Goal: Task Accomplishment & Management: Use online tool/utility

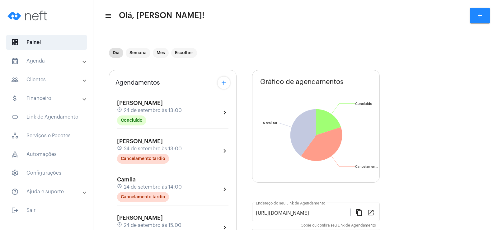
click at [227, 84] on mat-icon "add" at bounding box center [223, 82] width 7 height 7
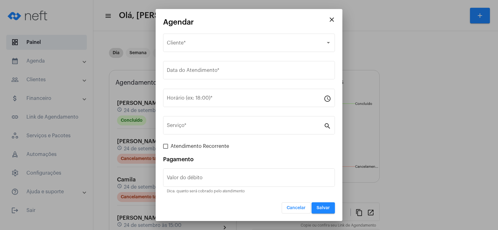
click at [108, 26] on div at bounding box center [249, 115] width 498 height 230
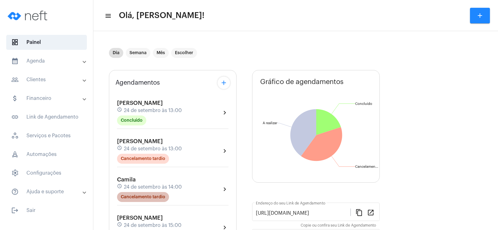
scroll to position [62, 0]
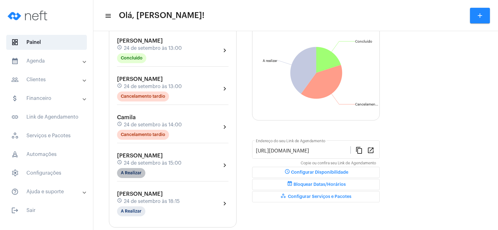
click at [133, 170] on mat-chip "A Realizar" at bounding box center [131, 173] width 28 height 10
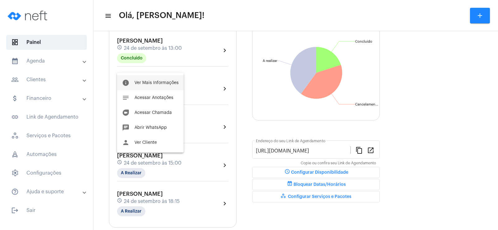
click at [155, 83] on span "Ver Mais Informações" at bounding box center [156, 83] width 44 height 4
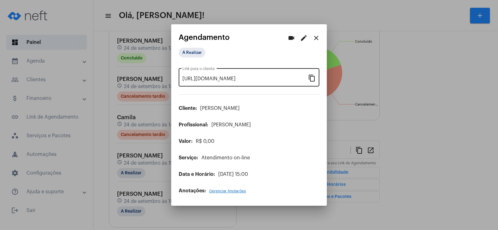
click at [310, 78] on mat-icon "content_copy" at bounding box center [311, 77] width 7 height 7
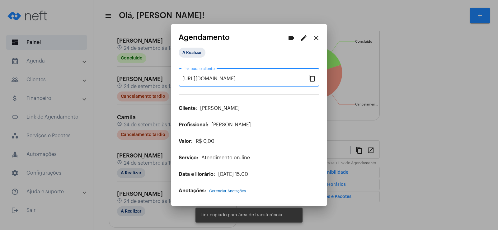
click at [292, 38] on mat-icon "videocam" at bounding box center [290, 37] width 7 height 7
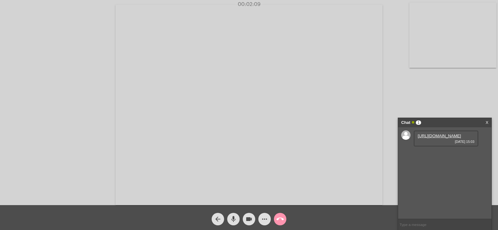
click at [448, 138] on link "[URL][DOMAIN_NAME]" at bounding box center [439, 135] width 43 height 5
click at [487, 121] on link "X" at bounding box center [486, 122] width 3 height 9
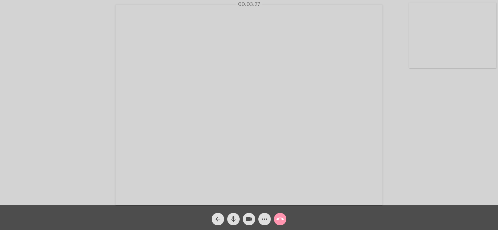
click at [266, 218] on mat-icon "more_horiz" at bounding box center [264, 218] width 7 height 7
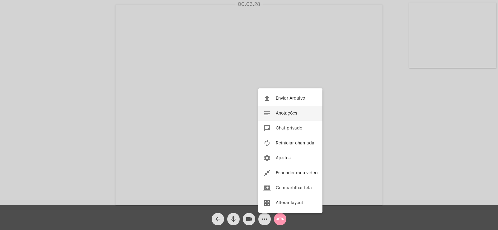
click at [307, 116] on button "notes Anotações" at bounding box center [290, 113] width 64 height 15
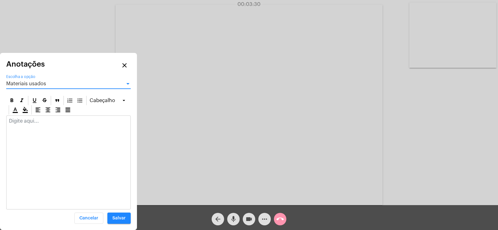
click at [31, 83] on span "Materiais usados" at bounding box center [26, 83] width 40 height 5
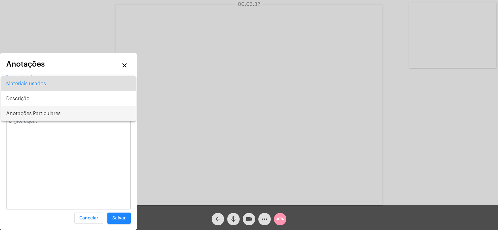
click at [44, 113] on span "Anotações Particulares" at bounding box center [68, 113] width 124 height 15
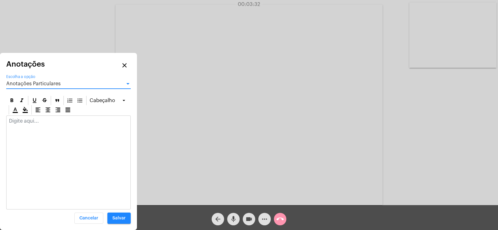
click at [30, 127] on div at bounding box center [69, 123] width 124 height 14
click at [35, 83] on span "Anotações Particulares" at bounding box center [33, 83] width 54 height 5
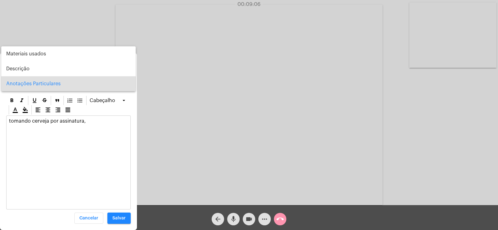
click at [35, 83] on span "Anotações Particulares" at bounding box center [68, 83] width 124 height 15
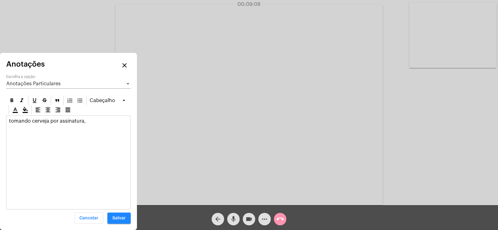
click at [88, 122] on p "tomando cerveja por assinatura," at bounding box center [68, 121] width 119 height 6
click at [48, 82] on span "Anotações Particulares" at bounding box center [33, 83] width 54 height 5
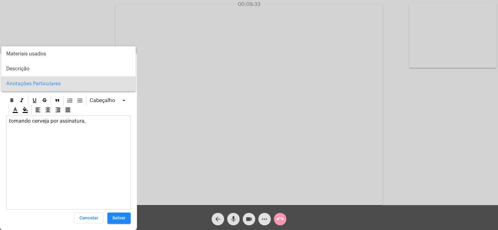
click at [26, 82] on span "Anotações Particulares" at bounding box center [68, 83] width 124 height 15
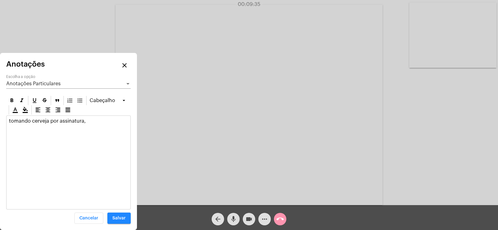
click at [90, 124] on div "tomando cerveja por assinatura," at bounding box center [69, 123] width 124 height 14
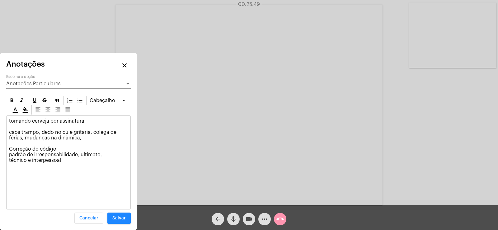
click at [69, 157] on p "tomando cerveja por assinatura, caos trampo, dedo no cú e gritaria, colega de f…" at bounding box center [68, 140] width 119 height 45
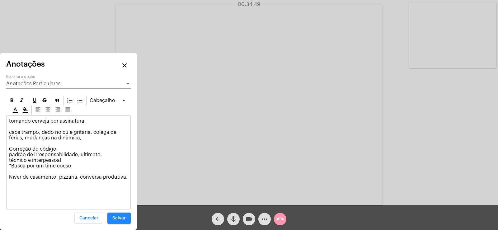
click at [103, 177] on p "tomando cerveja por assinatura, caos trampo, dedo no cú e gritaria, colega de f…" at bounding box center [68, 154] width 119 height 73
click at [97, 178] on p "tomando cerveja por assinatura, caos trampo, dedo no cú e gritaria, colega de f…" at bounding box center [68, 154] width 119 height 73
click at [107, 176] on p "tomando cerveja por assinatura, caos trampo, dedo no cú e gritaria, colega de f…" at bounding box center [68, 154] width 119 height 73
click at [109, 176] on p "tomando cerveja por assinatura, caos trampo, dedo no cú e gritaria, colega de f…" at bounding box center [68, 154] width 119 height 73
drag, startPoint x: 106, startPoint y: 177, endPoint x: 120, endPoint y: 176, distance: 14.0
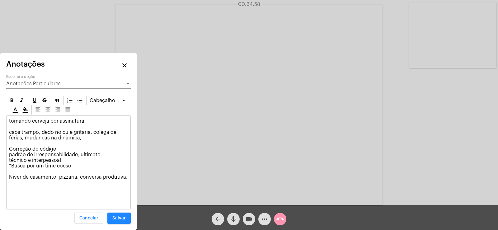
click at [120, 176] on p "tomando cerveja por assinatura, caos trampo, dedo no cú e gritaria, colega de f…" at bounding box center [68, 154] width 119 height 73
click at [106, 175] on p "tomando cerveja por assinatura, caos trampo, dedo no cú e gritaria, colega de f…" at bounding box center [68, 154] width 119 height 73
click at [109, 176] on p "tomando cerveja por assinatura, caos trampo, dedo no cú e gritaria, colega de f…" at bounding box center [68, 154] width 119 height 73
click at [7, 188] on div "tomando cerveja por assinatura, caos trampo, dedo no cú e gritaria, colega de f…" at bounding box center [69, 156] width 124 height 81
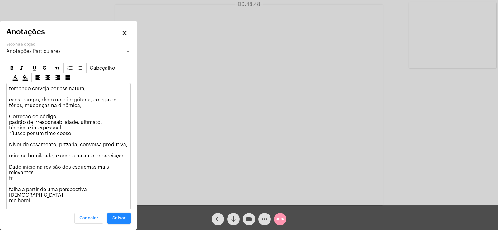
drag, startPoint x: 9, startPoint y: 172, endPoint x: 36, endPoint y: 177, distance: 27.2
click at [36, 177] on p "tomando cerveja por assinatura, caos trampo, dedo no cú e gritaria, colega de f…" at bounding box center [68, 145] width 119 height 118
copy p "Dado início na revisão dos esquemas mais relevantes"
click at [19, 54] on span "Anotações Particulares" at bounding box center [33, 51] width 54 height 5
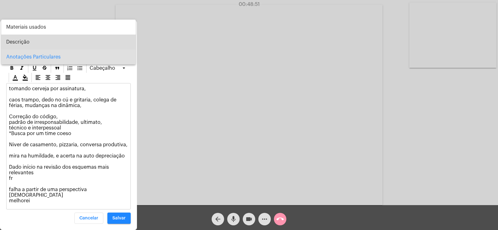
click at [21, 45] on span "Descrição" at bounding box center [68, 42] width 124 height 15
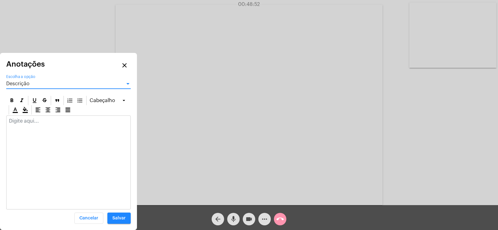
click at [12, 129] on div at bounding box center [69, 123] width 124 height 14
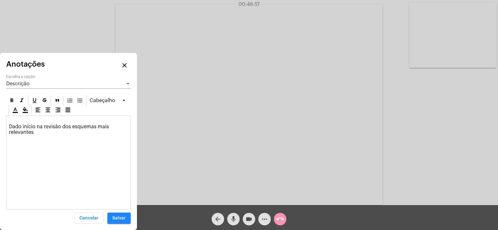
click at [7, 133] on div "Dado início na revisão dos esquemas mais relevantes" at bounding box center [69, 128] width 124 height 25
click at [12, 117] on div "Dado início na revisão dos esquemas mais relevantes" at bounding box center [69, 128] width 124 height 25
click at [124, 217] on span "Salvar" at bounding box center [118, 218] width 13 height 4
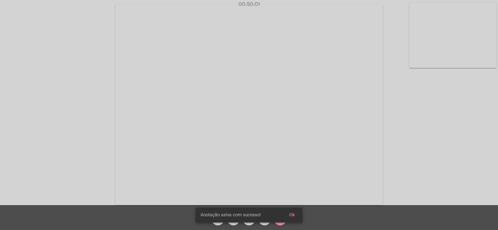
click at [290, 213] on span "Ok" at bounding box center [292, 215] width 6 height 4
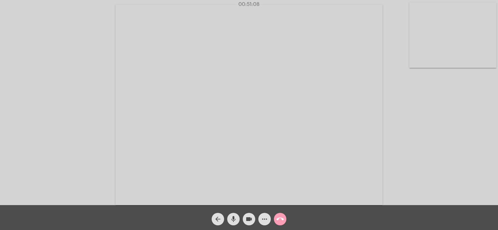
click at [284, 221] on button "call_end" at bounding box center [280, 219] width 12 height 12
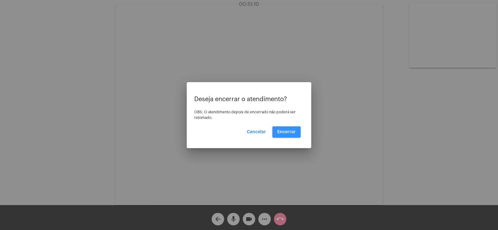
click at [288, 133] on span "Encerrar" at bounding box center [286, 132] width 18 height 4
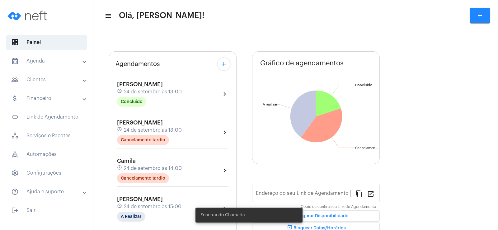
scroll to position [31, 0]
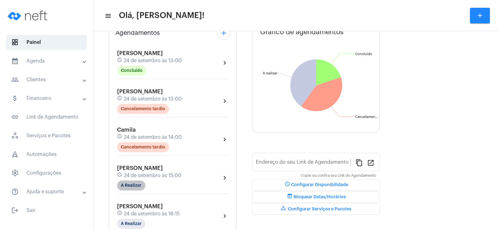
click at [135, 184] on mat-chip "A Realizar" at bounding box center [131, 185] width 28 height 10
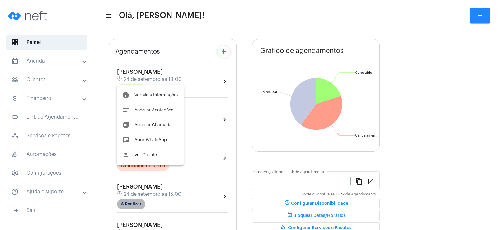
type input "[URL][DOMAIN_NAME]"
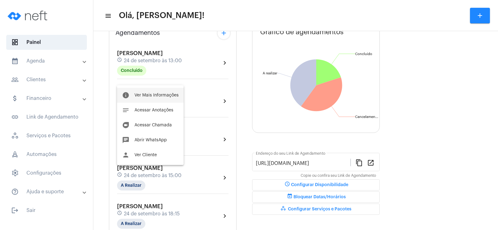
click at [159, 94] on span "Ver Mais Informações" at bounding box center [156, 95] width 44 height 4
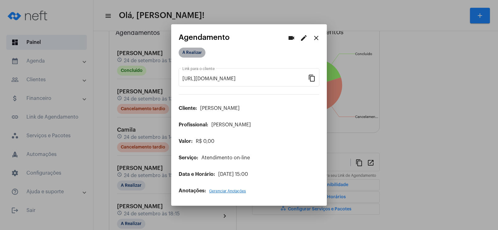
click at [200, 54] on mat-chip "A Realizar" at bounding box center [192, 53] width 27 height 10
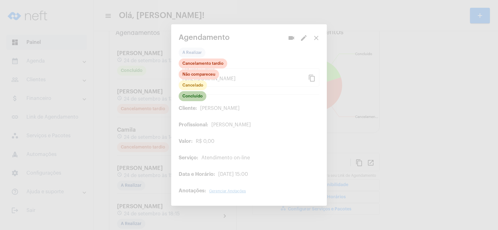
click at [194, 97] on mat-chip "Concluído" at bounding box center [193, 96] width 28 height 10
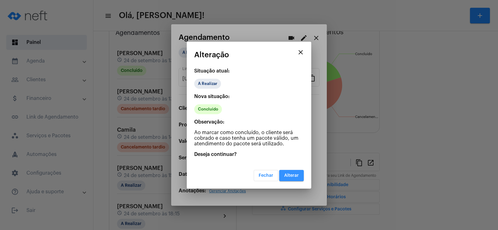
click at [296, 175] on span "Alterar" at bounding box center [291, 175] width 15 height 4
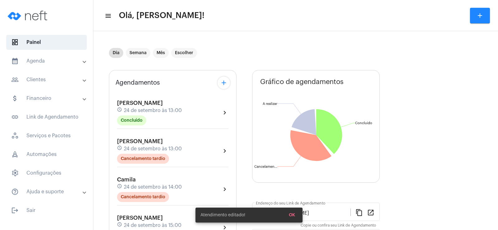
scroll to position [124, 0]
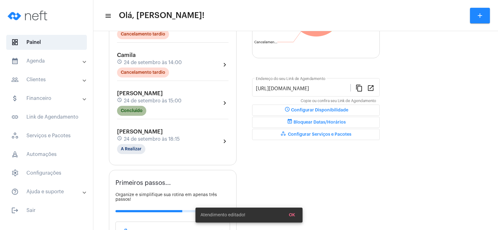
click at [129, 110] on mat-chip "Concluído" at bounding box center [131, 111] width 29 height 10
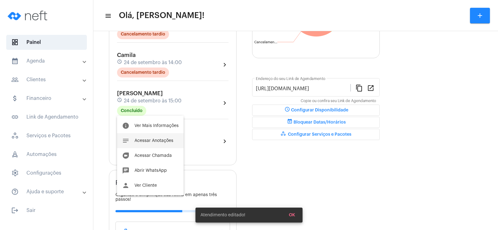
click at [152, 142] on span "Acessar Anotações" at bounding box center [153, 140] width 39 height 4
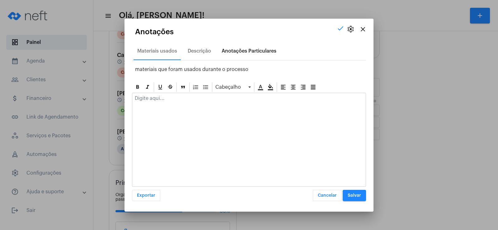
click at [238, 54] on div "Anotações Particulares" at bounding box center [249, 51] width 62 height 15
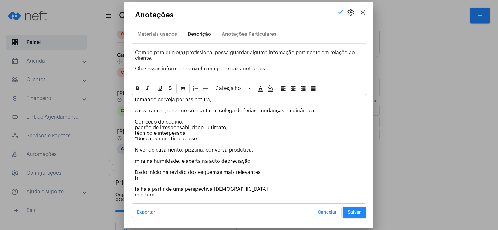
click at [198, 33] on div "Descrição" at bounding box center [199, 34] width 23 height 6
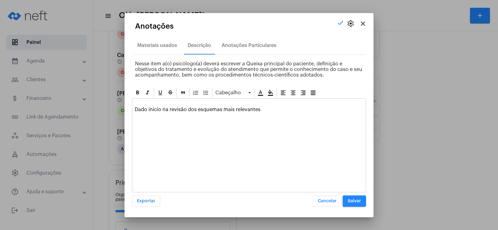
click at [138, 103] on p "Dado início na revisão dos esquemas mais relevantes" at bounding box center [249, 106] width 228 height 11
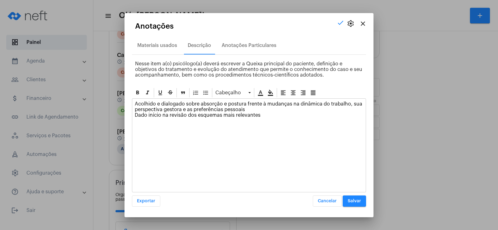
click at [357, 196] on button "Salvar" at bounding box center [354, 200] width 23 height 11
